Goal: Task Accomplishment & Management: Manage account settings

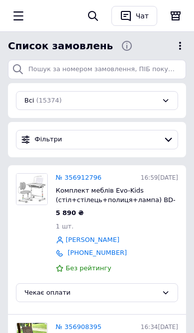
click at [18, 18] on icon "button" at bounding box center [18, 16] width 12 height 12
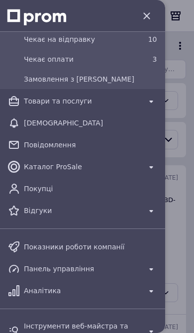
scroll to position [157, 0]
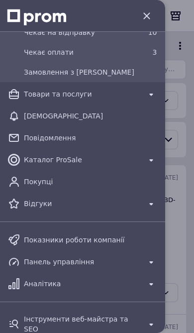
click at [152, 205] on icon at bounding box center [151, 204] width 12 height 12
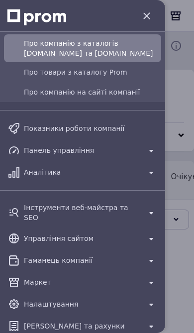
click at [37, 75] on span "Про товари з каталогу Prom" at bounding box center [90, 72] width 133 height 10
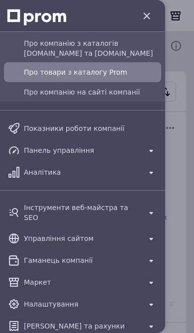
click at [148, 13] on icon "button" at bounding box center [147, 16] width 12 height 12
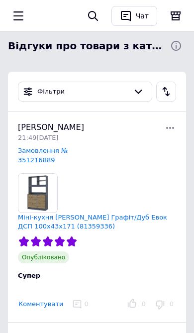
click at [24, 21] on icon "button" at bounding box center [18, 16] width 12 height 12
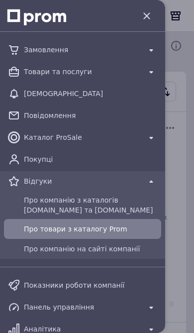
click at [134, 202] on span "Про компанію з каталогів Prom.ua та Bigl.ua" at bounding box center [90, 205] width 133 height 20
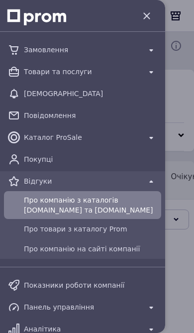
click at [183, 224] on div at bounding box center [97, 166] width 194 height 333
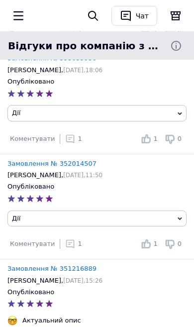
scroll to position [1099, 0]
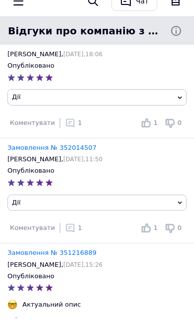
click at [10, 10] on button "button" at bounding box center [18, 15] width 21 height 21
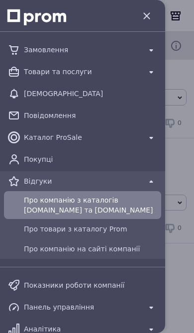
click at [18, 47] on icon at bounding box center [13, 49] width 9 height 9
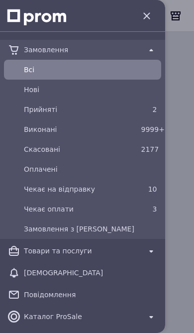
click at [27, 72] on span "Всi" at bounding box center [90, 70] width 133 height 10
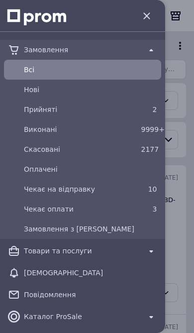
click at [183, 246] on div at bounding box center [97, 166] width 194 height 333
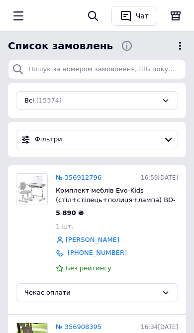
click at [100, 175] on link "№ 356912796" at bounding box center [79, 177] width 46 height 7
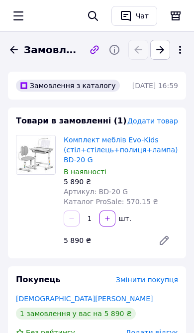
click at [13, 52] on icon at bounding box center [14, 49] width 8 height 7
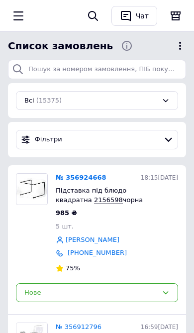
click at [99, 240] on link "[PERSON_NAME]" at bounding box center [93, 239] width 54 height 9
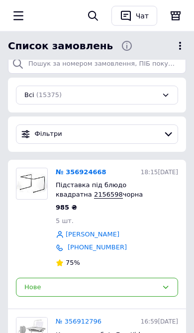
scroll to position [9, 0]
